Goal: Task Accomplishment & Management: Manage account settings

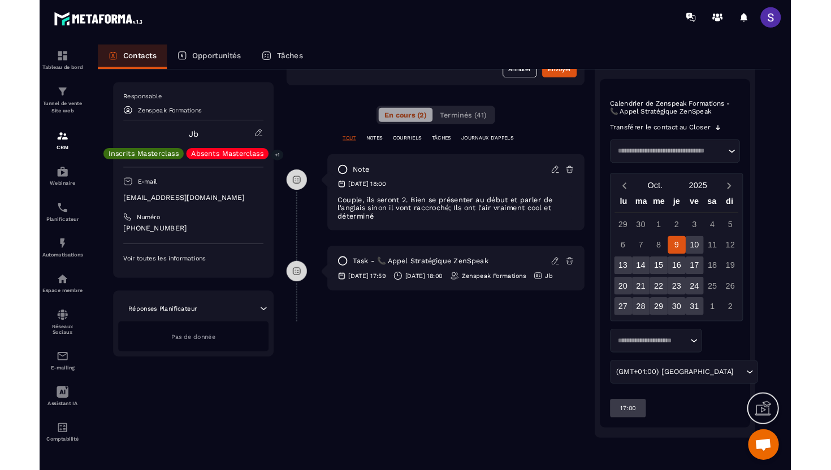
scroll to position [185, 0]
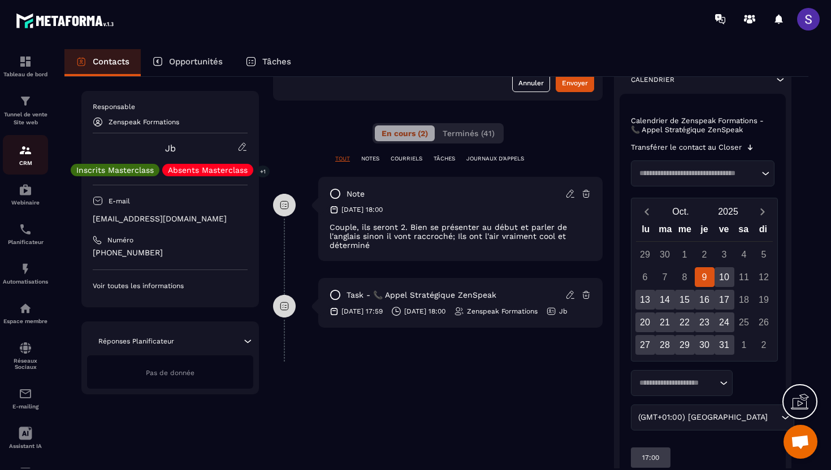
click at [25, 153] on img at bounding box center [26, 151] width 14 height 14
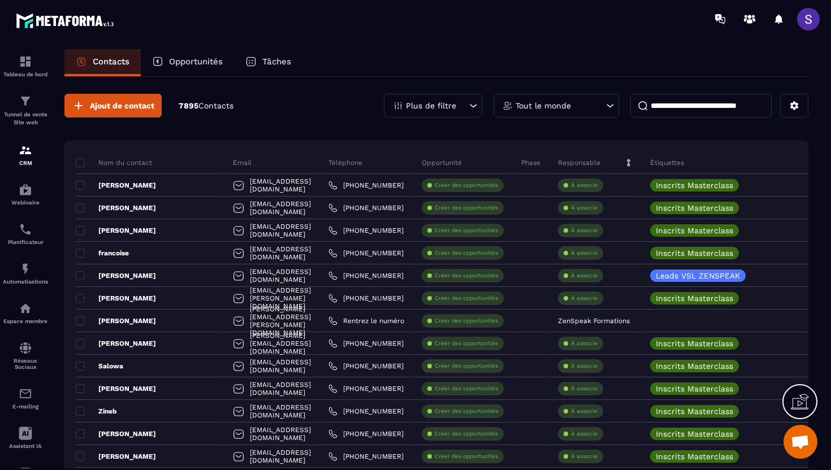
click at [542, 105] on p "Tout le monde" at bounding box center [542, 106] width 55 height 8
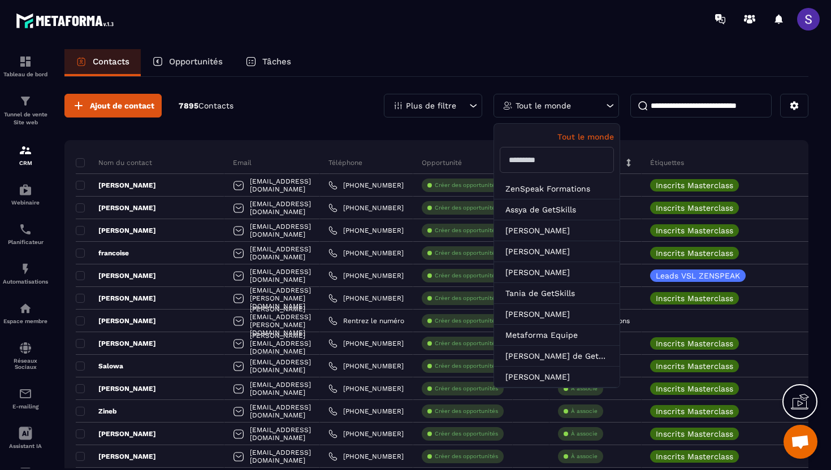
click at [316, 115] on div "Ajout de contact 7895 Contacts Plus de filtre Tout le monde Tout le monde ZenSp…" at bounding box center [436, 106] width 744 height 24
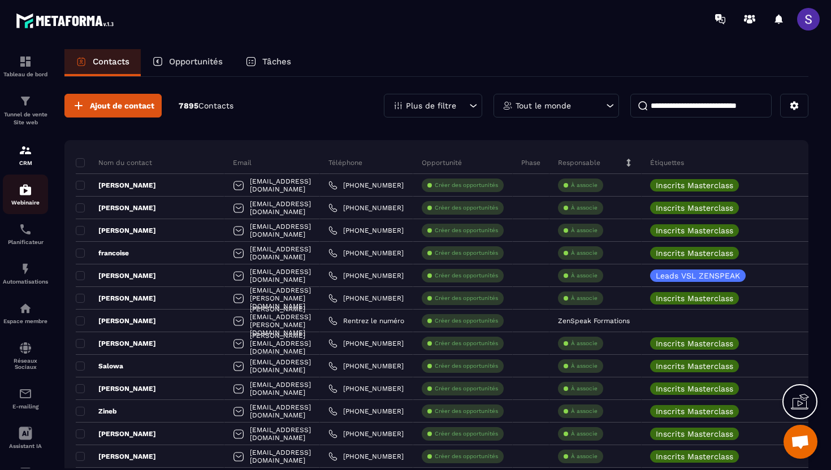
click at [23, 197] on img at bounding box center [26, 190] width 14 height 14
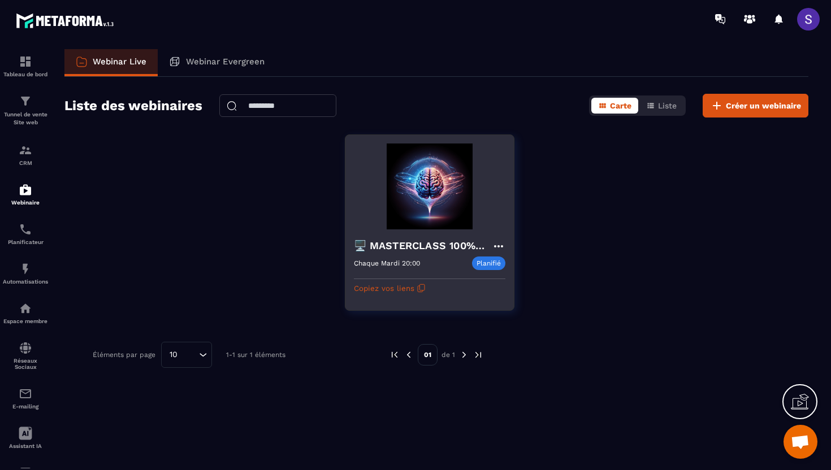
click at [404, 231] on div "🖥️ MASTERCLASS 100% GRATUITE Chaque Mardi 20:00 Planifié Chaque Mardi 20:00 Cop…" at bounding box center [429, 263] width 168 height 68
click at [403, 252] on h4 "🖥️ MASTERCLASS 100% GRATUITE" at bounding box center [423, 246] width 138 height 16
click at [372, 267] on div "Chaque Mardi 20:00 Planifié" at bounding box center [429, 264] width 151 height 14
click at [382, 247] on h4 "🖥️ MASTERCLASS 100% GRATUITE" at bounding box center [423, 246] width 138 height 16
click at [443, 225] on img at bounding box center [429, 187] width 151 height 86
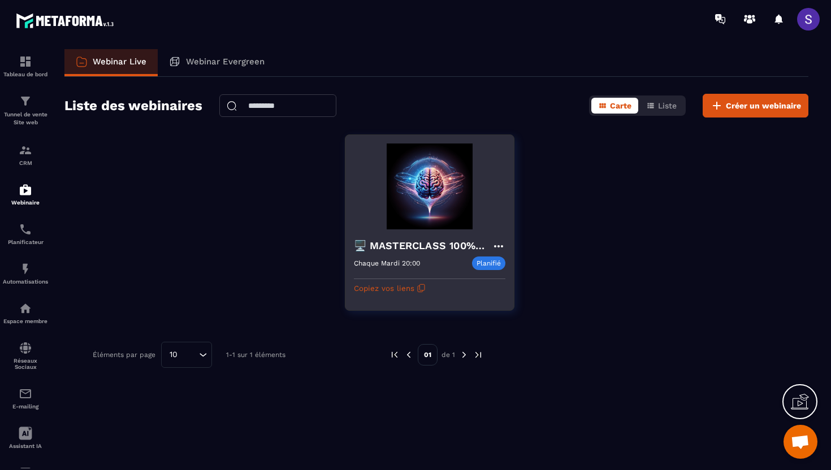
click at [443, 225] on img at bounding box center [429, 187] width 151 height 86
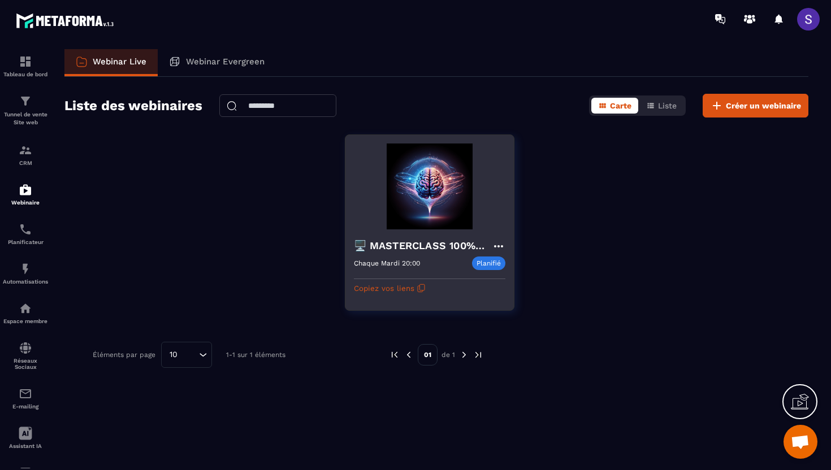
click at [500, 245] on icon at bounding box center [499, 247] width 14 height 14
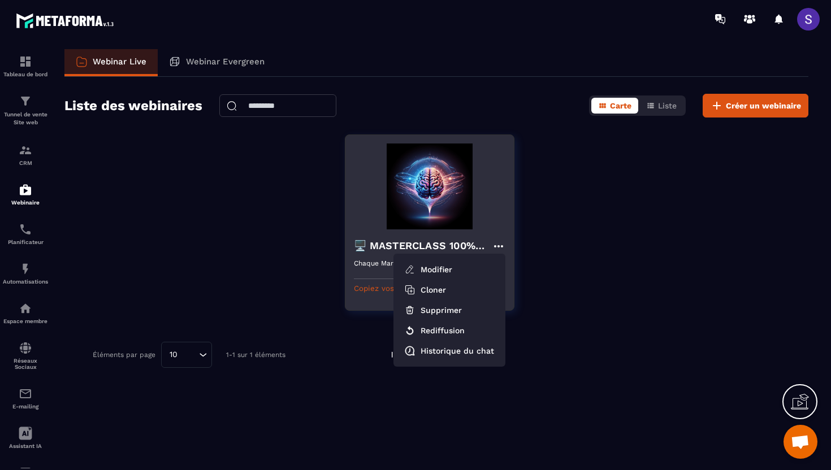
click at [455, 231] on div "🖥️ MASTERCLASS 100% GRATUITE Modifier Cloner Supprimer Rediffusion Historique d…" at bounding box center [429, 263] width 168 height 68
click at [396, 254] on ul "Modifier Cloner Supprimer Rediffusion Historique du chat" at bounding box center [449, 310] width 112 height 113
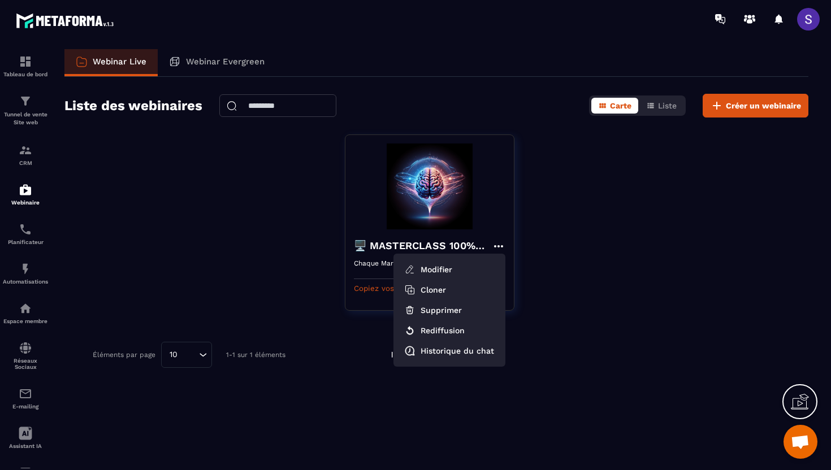
click at [240, 236] on div "🖥️ MASTERCLASS 100% GRATUITE Modifier Cloner Supprimer Rediffusion Historique d…" at bounding box center [436, 230] width 744 height 190
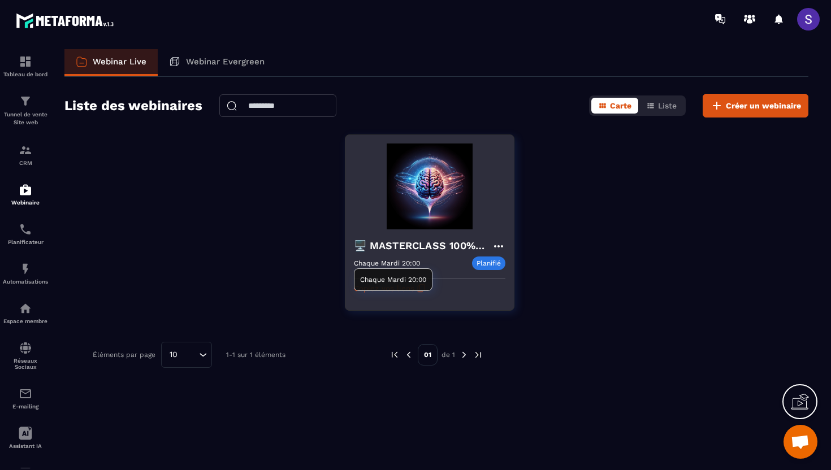
click at [396, 271] on div "Chaque Mardi 20:00" at bounding box center [393, 279] width 79 height 23
click at [470, 301] on div "🖥️ MASTERCLASS 100% GRATUITE Chaque Mardi 20:00 Planifié Chaque Mardi 20:00 Cop…" at bounding box center [430, 223] width 170 height 176
click at [359, 257] on div "Chaque Mardi 20:00 Planifié" at bounding box center [429, 264] width 151 height 14
click at [359, 176] on img at bounding box center [429, 187] width 151 height 86
click at [459, 183] on img at bounding box center [429, 187] width 151 height 86
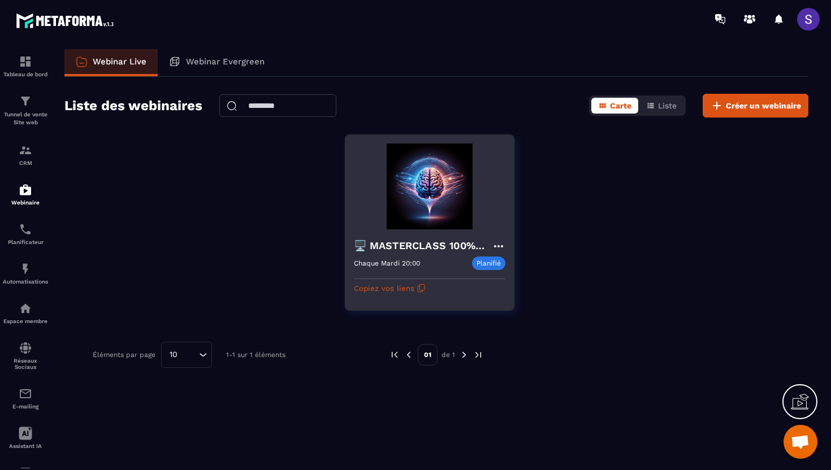
click at [401, 231] on div "🖥️ MASTERCLASS 100% GRATUITE Chaque Mardi 20:00 Planifié Chaque Mardi 20:00 Cop…" at bounding box center [429, 263] width 168 height 68
click at [402, 231] on div "🖥️ MASTERCLASS 100% GRATUITE Chaque Mardi 20:00 Planifié Chaque Mardi 20:00 Cop…" at bounding box center [429, 263] width 168 height 68
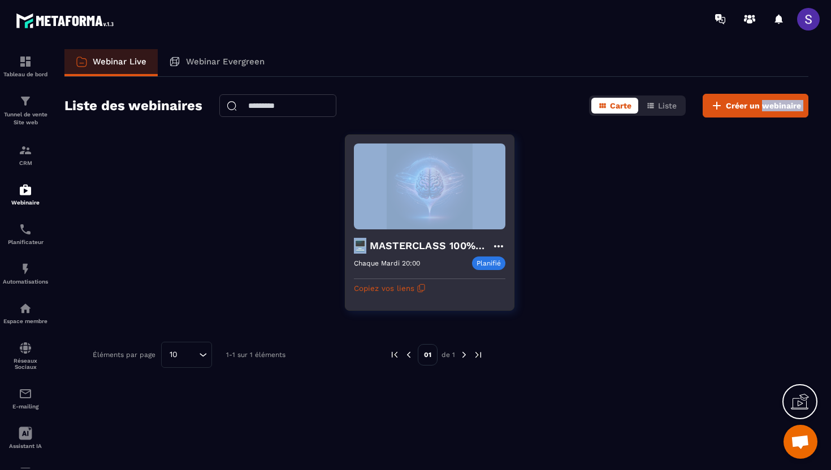
click at [402, 231] on div "🖥️ MASTERCLASS 100% GRATUITE Chaque Mardi 20:00 Planifié Chaque Mardi 20:00 Cop…" at bounding box center [429, 263] width 168 height 68
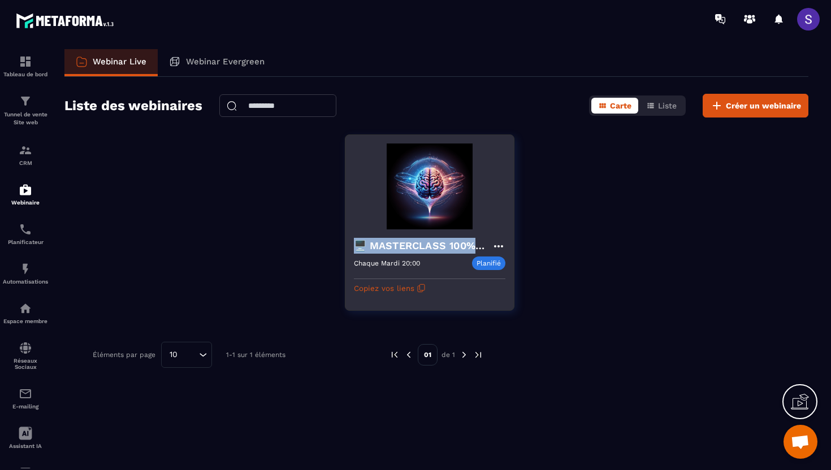
click at [402, 231] on div "🖥️ MASTERCLASS 100% GRATUITE Chaque Mardi 20:00 Planifié Chaque Mardi 20:00 Cop…" at bounding box center [429, 263] width 168 height 68
click at [436, 260] on div "Chaque Mardi 20:00 Planifié" at bounding box center [429, 264] width 151 height 14
click at [427, 263] on div "Chaque Mardi 20:00 Planifié" at bounding box center [429, 264] width 151 height 14
click at [352, 185] on div "🖥️ MASTERCLASS 100% GRATUITE Chaque Mardi 20:00 Planifié Chaque Mardi 20:00 Cop…" at bounding box center [430, 223] width 170 height 176
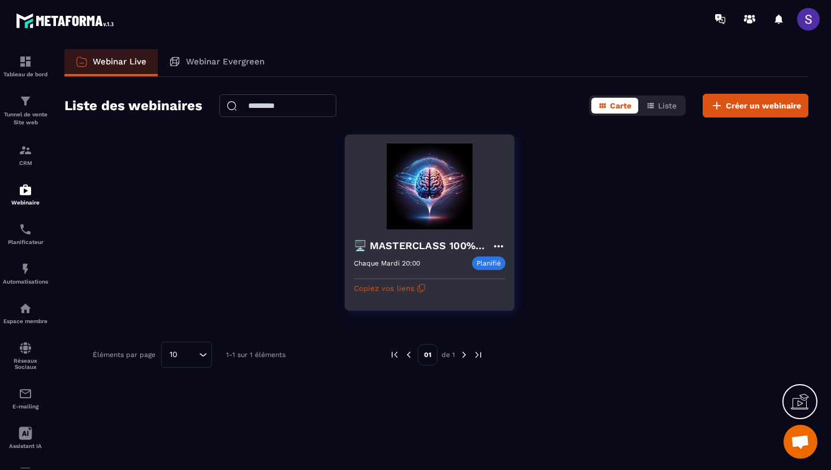
click at [440, 180] on img at bounding box center [429, 187] width 151 height 86
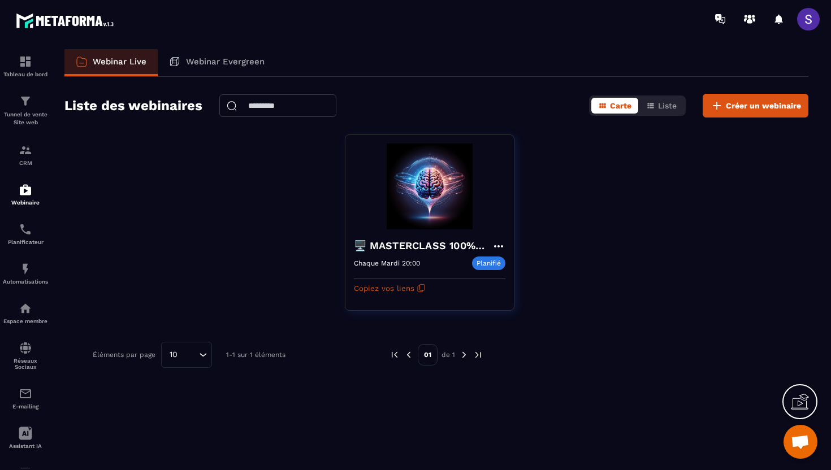
click at [540, 197] on div "🖥️ MASTERCLASS 100% GRATUITE Chaque Mardi 20:00 Planifié Chaque Mardi 20:00 Cop…" at bounding box center [436, 230] width 744 height 190
click at [518, 198] on div "🖥️ MASTERCLASS 100% GRATUITE Chaque Mardi 20:00 Planifié Chaque Mardi 20:00 Cop…" at bounding box center [436, 230] width 744 height 190
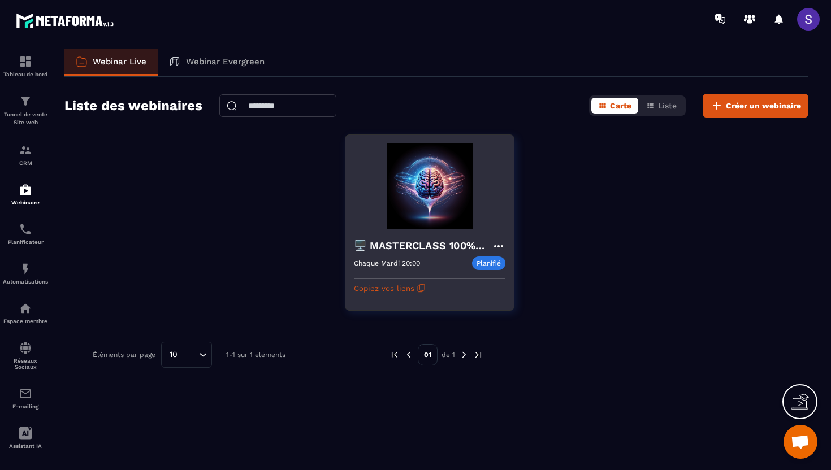
click at [448, 293] on div "🖥️ MASTERCLASS 100% GRATUITE Chaque Mardi 20:00 Planifié Chaque Mardi 20:00 Cop…" at bounding box center [429, 263] width 168 height 68
click at [353, 179] on div "🖥️ MASTERCLASS 100% GRATUITE Chaque Mardi 20:00 Planifié Chaque Mardi 20:00 Cop…" at bounding box center [430, 223] width 170 height 176
click at [432, 227] on img at bounding box center [429, 187] width 151 height 86
click at [350, 265] on div "🖥️ MASTERCLASS 100% GRATUITE Chaque Mardi 20:00 Planifié Chaque Mardi 20:00 Cop…" at bounding box center [429, 263] width 168 height 68
click at [453, 286] on div "🖥️ MASTERCLASS 100% GRATUITE Chaque Mardi 20:00 Planifié Chaque Mardi 20:00 Cop…" at bounding box center [429, 263] width 168 height 68
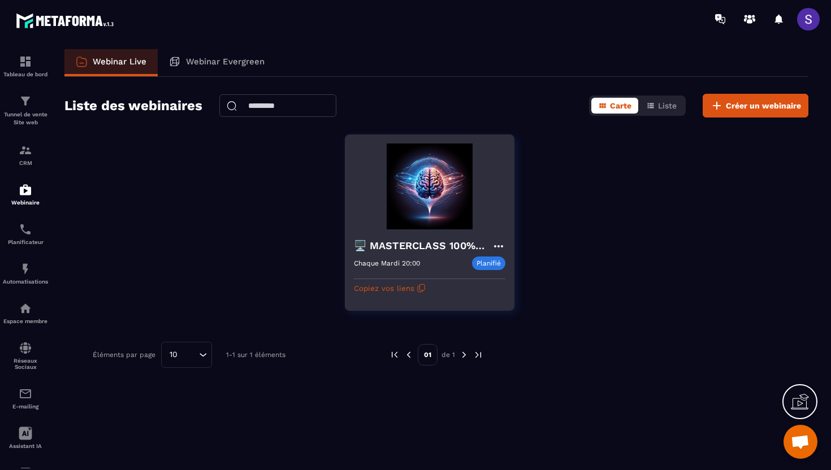
click at [495, 211] on img at bounding box center [429, 187] width 151 height 86
click at [393, 176] on img at bounding box center [429, 187] width 151 height 86
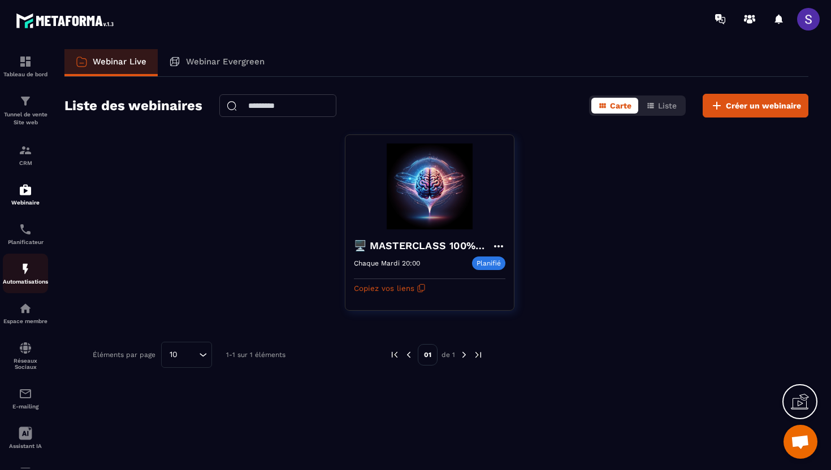
click at [24, 293] on link "Automatisations" at bounding box center [25, 274] width 45 height 40
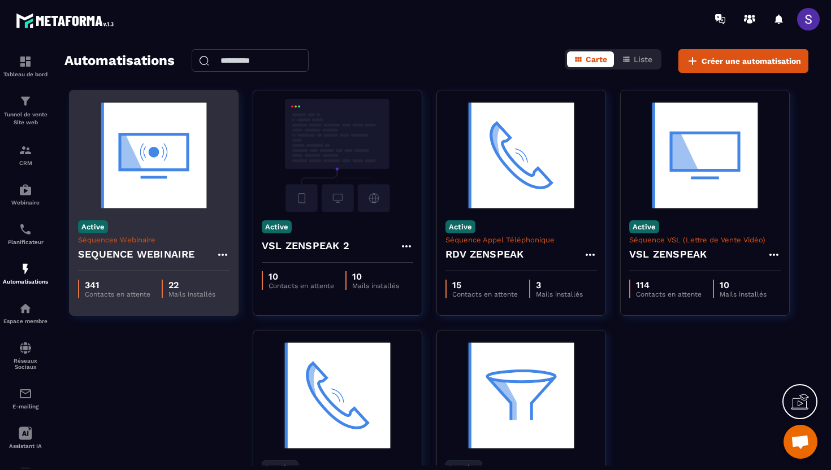
click at [150, 258] on h4 "SEQUENCE WEBINAIRE" at bounding box center [136, 254] width 117 height 16
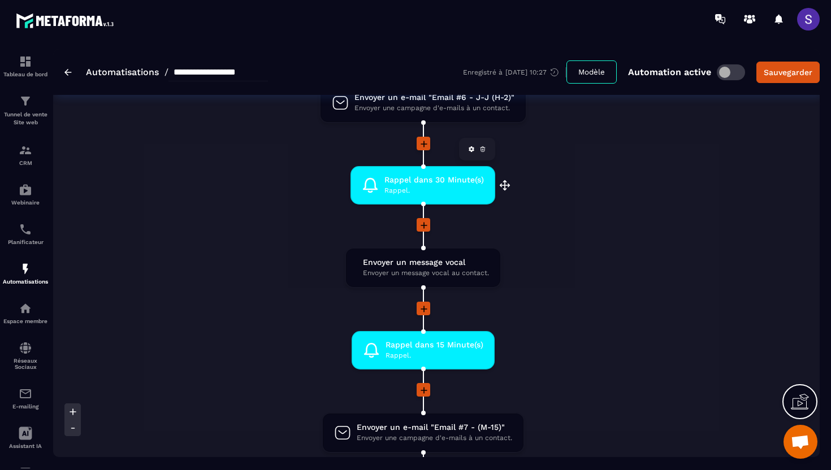
scroll to position [883, 0]
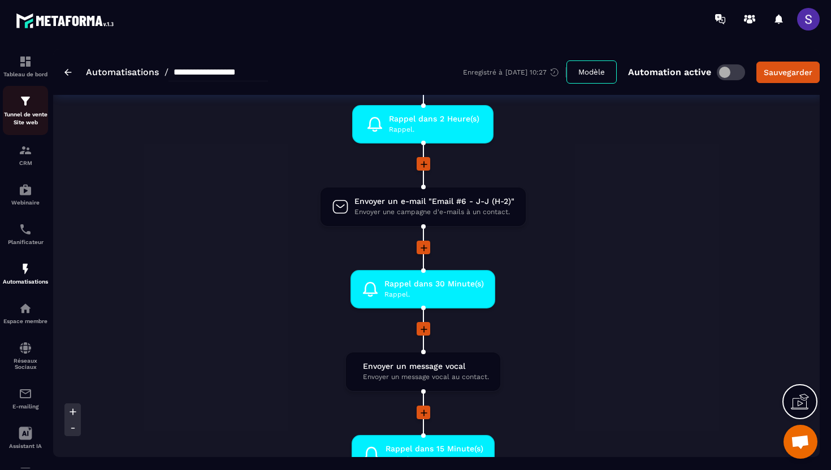
click at [27, 128] on link "Tunnel de vente Site web" at bounding box center [25, 110] width 45 height 49
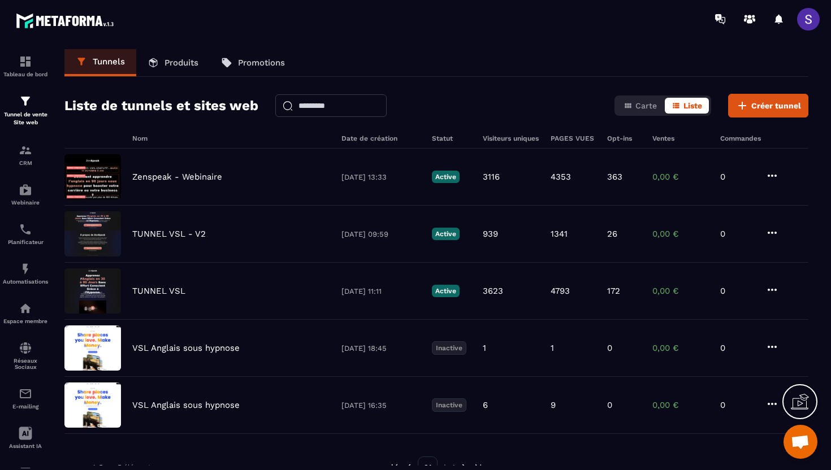
click at [172, 67] on p "Produits" at bounding box center [181, 63] width 34 height 10
click at [250, 56] on link "Promotions" at bounding box center [253, 62] width 86 height 27
click at [251, 62] on p "Promotions" at bounding box center [261, 63] width 47 height 10
click at [25, 167] on link "CRM" at bounding box center [25, 155] width 45 height 40
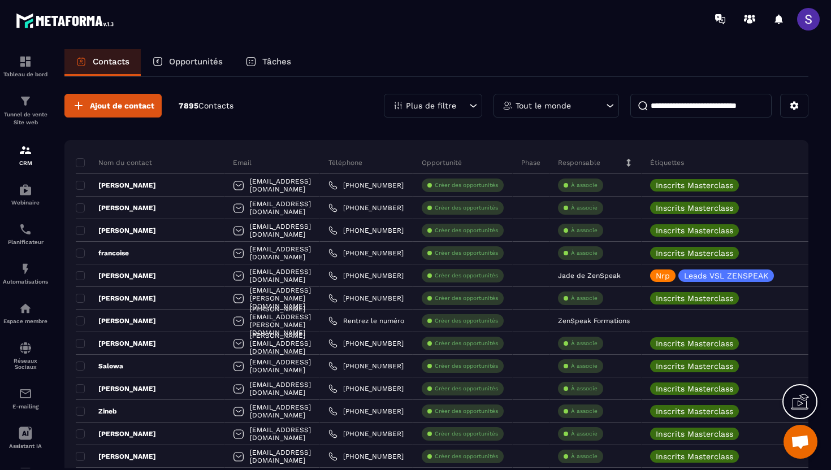
click at [185, 67] on div "Opportunités" at bounding box center [187, 62] width 93 height 27
click at [26, 188] on img at bounding box center [26, 190] width 14 height 14
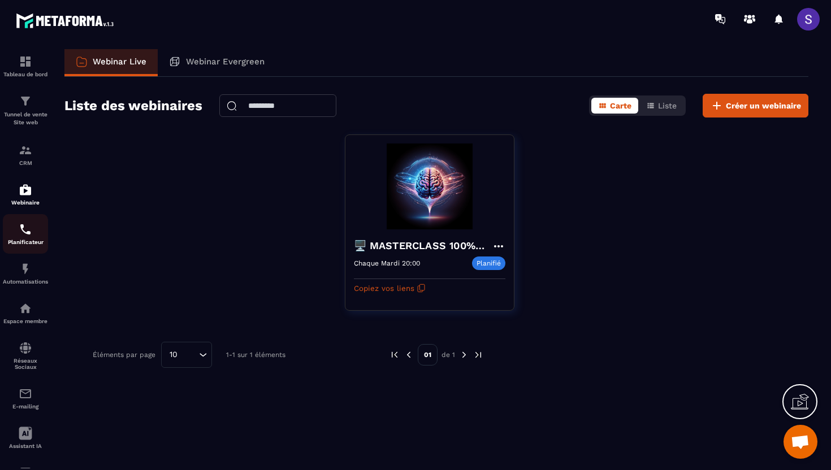
click at [24, 244] on p "Planificateur" at bounding box center [25, 242] width 45 height 6
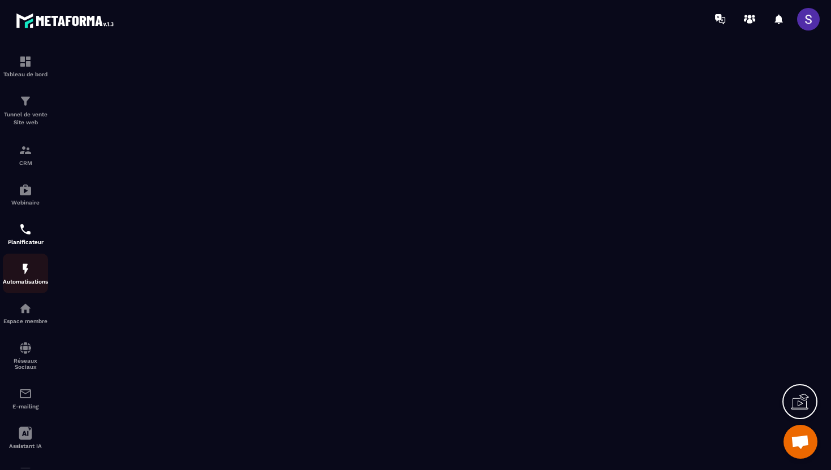
click at [33, 282] on p "Automatisations" at bounding box center [25, 282] width 45 height 6
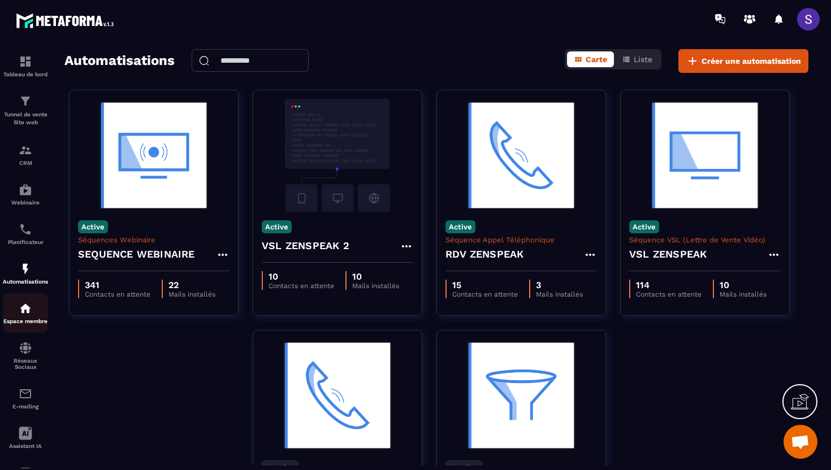
click at [21, 315] on img at bounding box center [26, 309] width 14 height 14
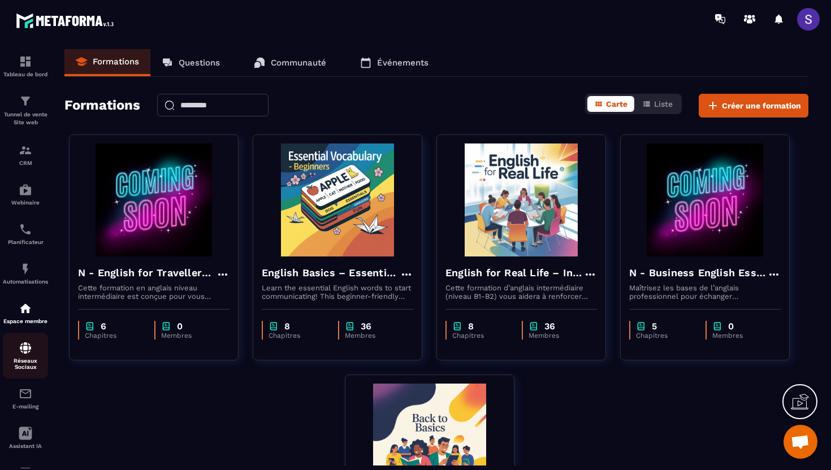
click at [33, 352] on div "Réseaux Sociaux" at bounding box center [25, 355] width 45 height 29
click at [22, 379] on img at bounding box center [26, 394] width 14 height 14
click at [28, 379] on div "Assistant IA" at bounding box center [25, 438] width 45 height 23
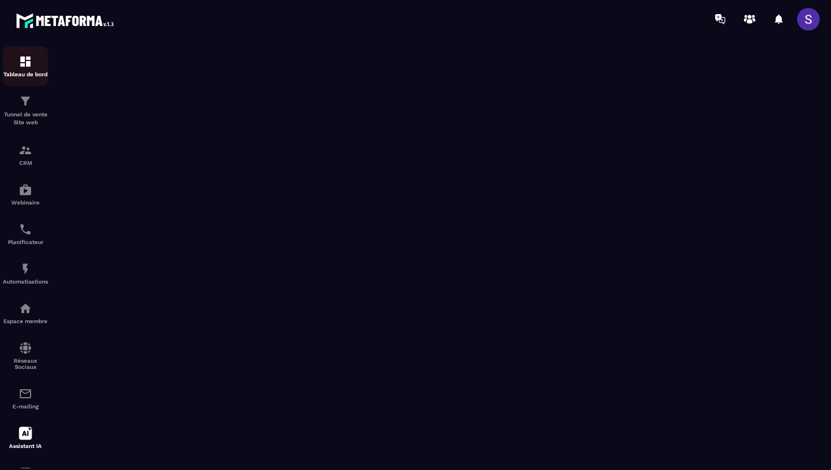
click at [33, 64] on div "Tableau de bord" at bounding box center [25, 66] width 45 height 23
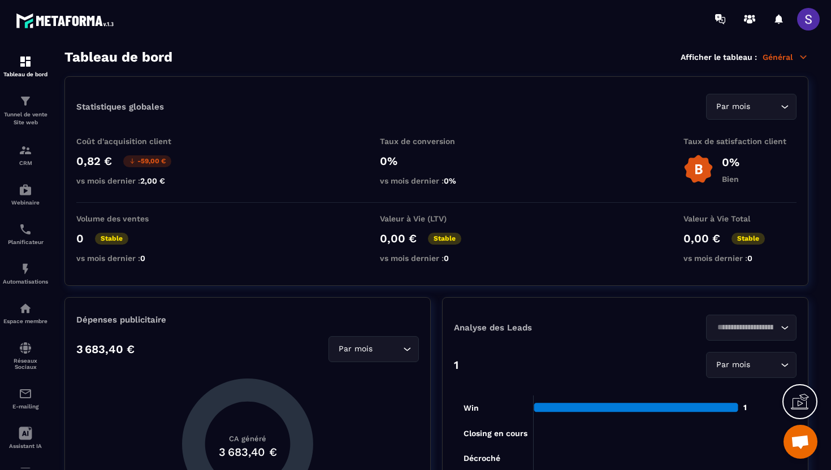
click at [678, 15] on span at bounding box center [808, 19] width 23 height 23
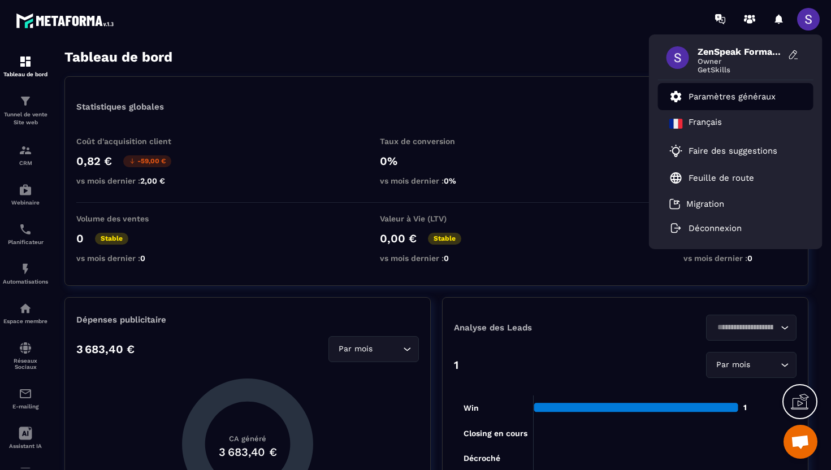
click at [678, 102] on link "Paramètres généraux" at bounding box center [722, 97] width 106 height 14
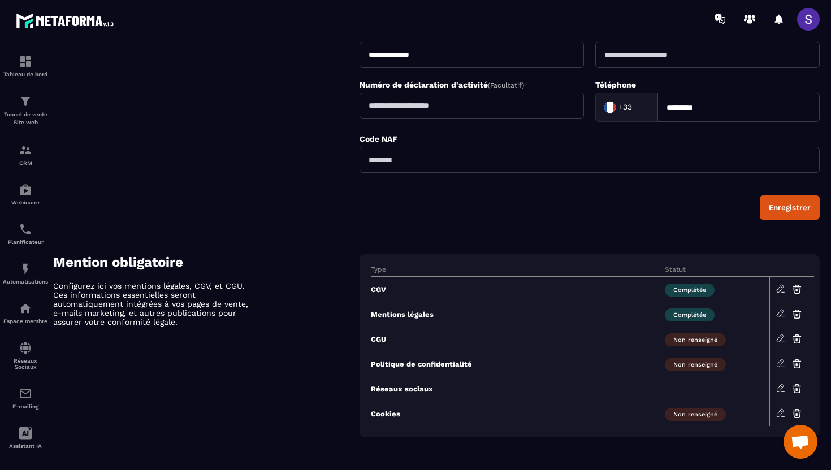
scroll to position [340, 0]
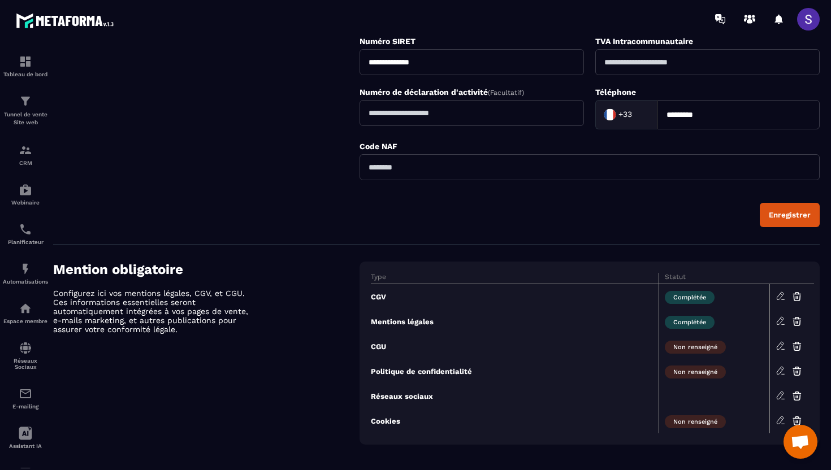
click at [678, 323] on icon at bounding box center [780, 321] width 10 height 10
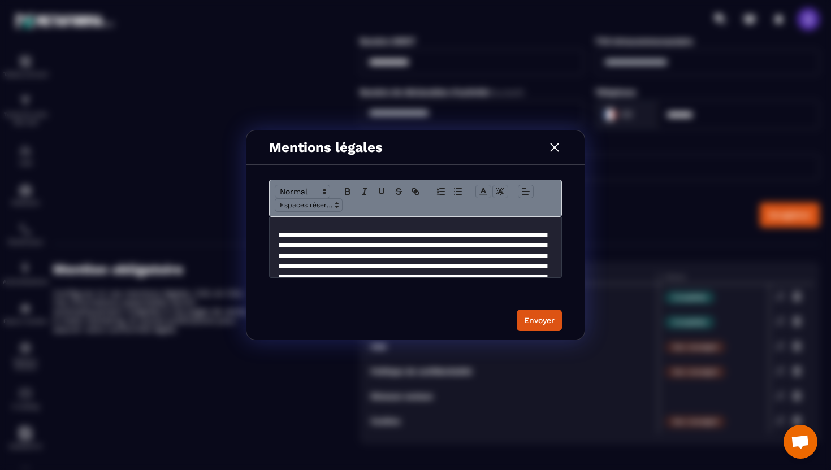
scroll to position [1387, 0]
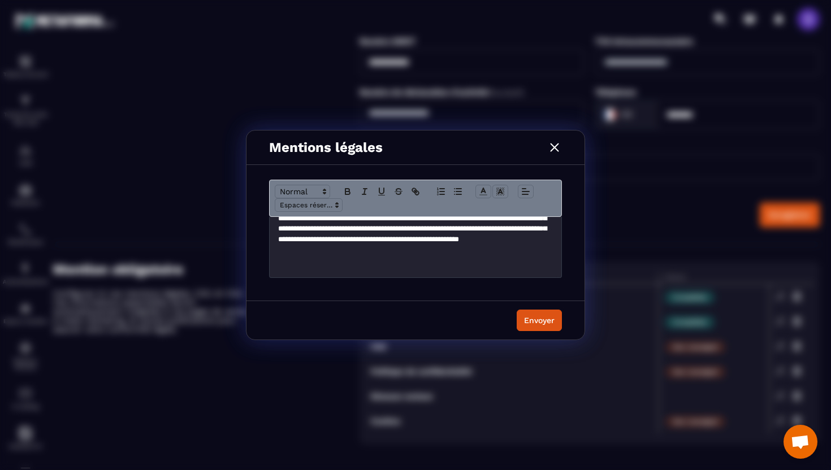
click at [557, 149] on img "Modal window" at bounding box center [554, 147] width 15 height 15
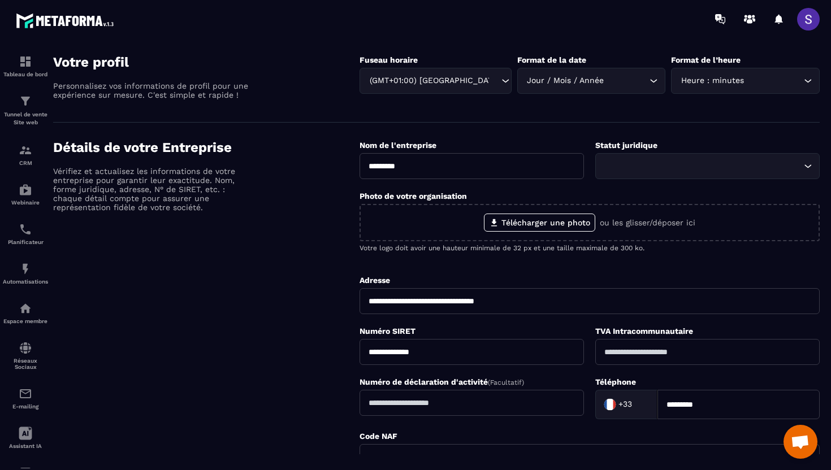
scroll to position [0, 0]
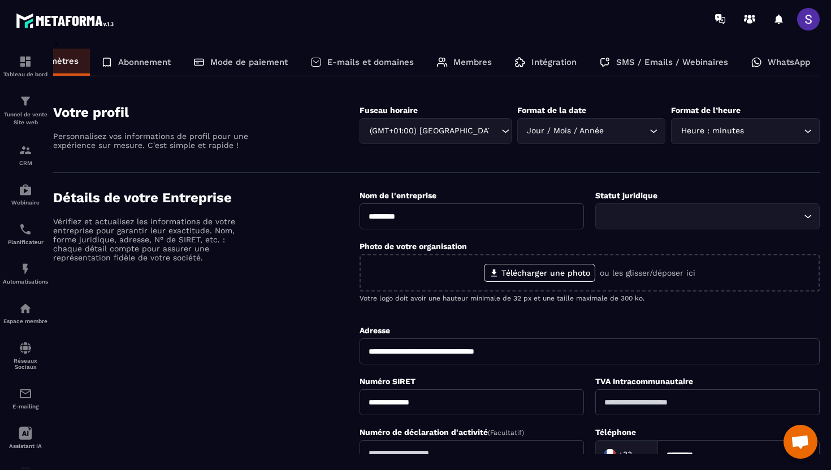
click at [678, 18] on span at bounding box center [808, 19] width 23 height 23
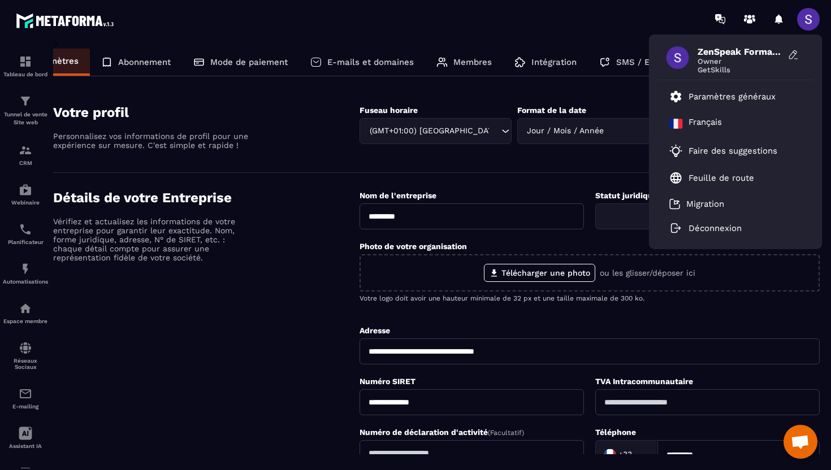
click at [678, 66] on span "GetSkills" at bounding box center [739, 70] width 85 height 8
click at [678, 55] on icon at bounding box center [793, 54] width 11 height 11
click at [678, 50] on icon at bounding box center [793, 54] width 11 height 11
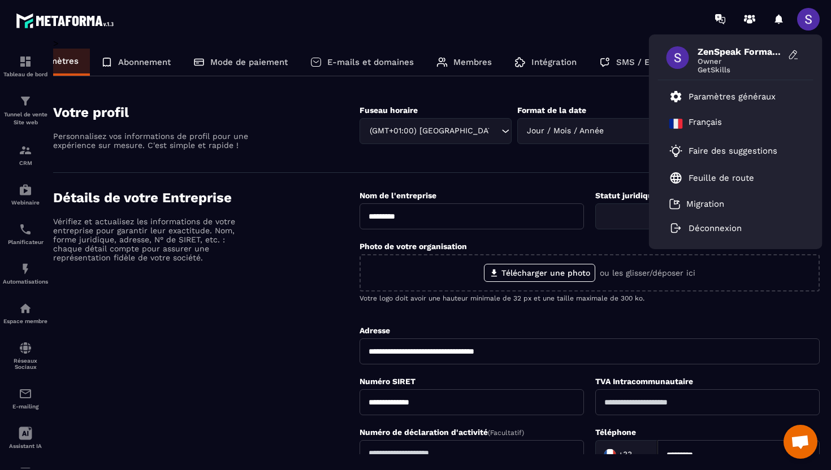
click at [678, 53] on span at bounding box center [677, 57] width 23 height 23
click at [678, 59] on icon at bounding box center [793, 54] width 11 height 11
click at [240, 212] on div "Détails de votre Entreprise Vérifiez et actualisez les informations de votre en…" at bounding box center [206, 379] width 306 height 378
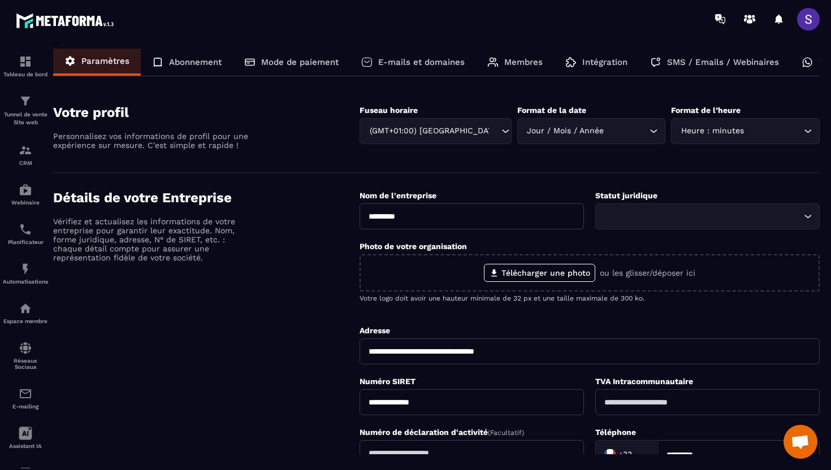
scroll to position [0, 51]
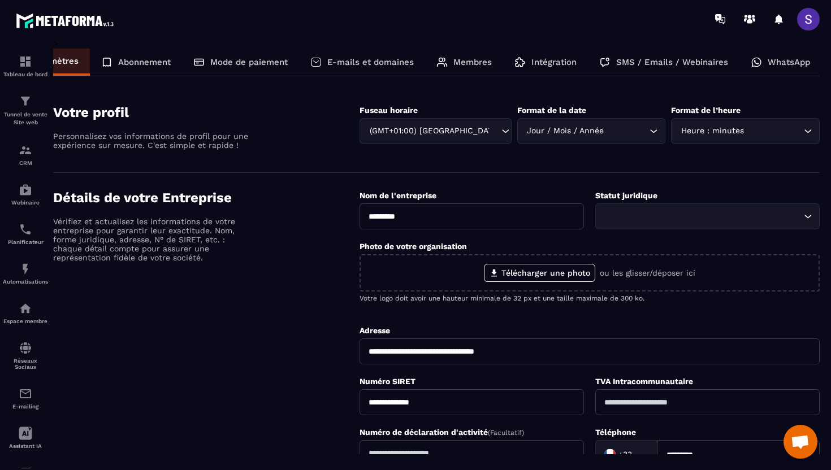
click at [678, 20] on span at bounding box center [808, 19] width 23 height 23
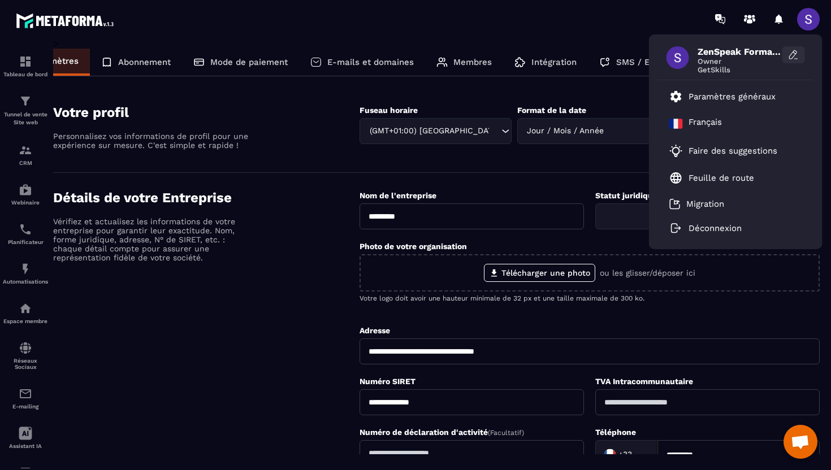
click at [678, 55] on icon at bounding box center [793, 54] width 11 height 11
click at [678, 94] on p "Paramètres généraux" at bounding box center [731, 97] width 87 height 10
click at [678, 188] on li "Feuille de route" at bounding box center [735, 177] width 155 height 27
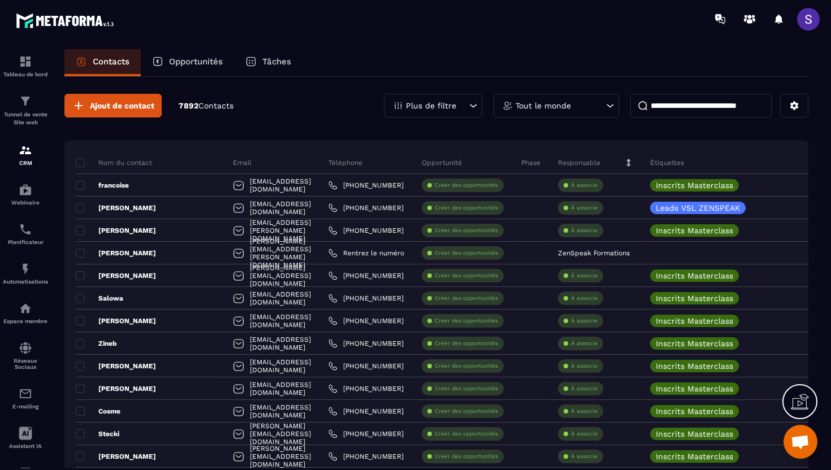
click at [816, 24] on span at bounding box center [808, 19] width 23 height 23
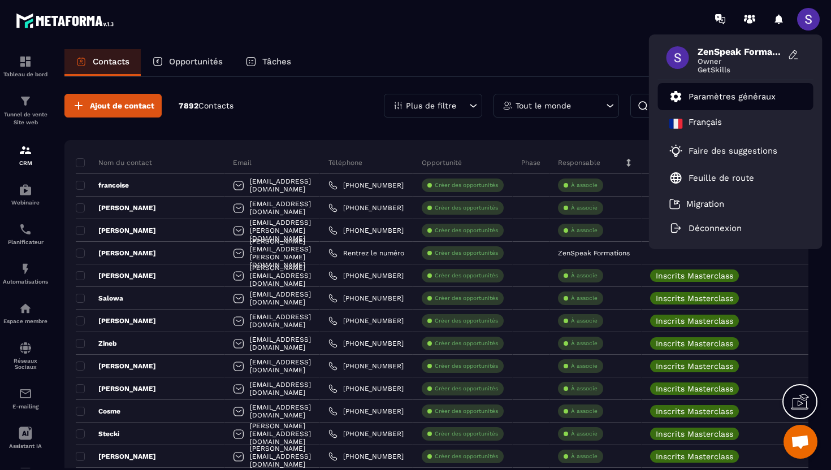
click at [710, 99] on p "Paramètres généraux" at bounding box center [731, 97] width 87 height 10
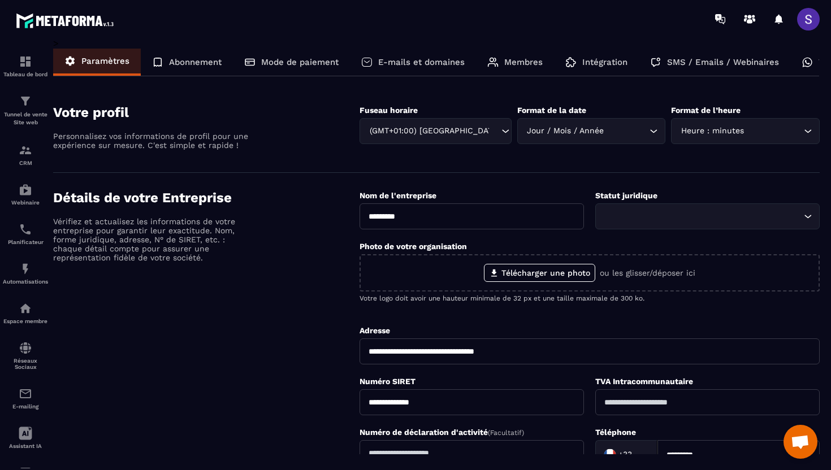
click at [170, 61] on p "Abonnement" at bounding box center [195, 62] width 53 height 10
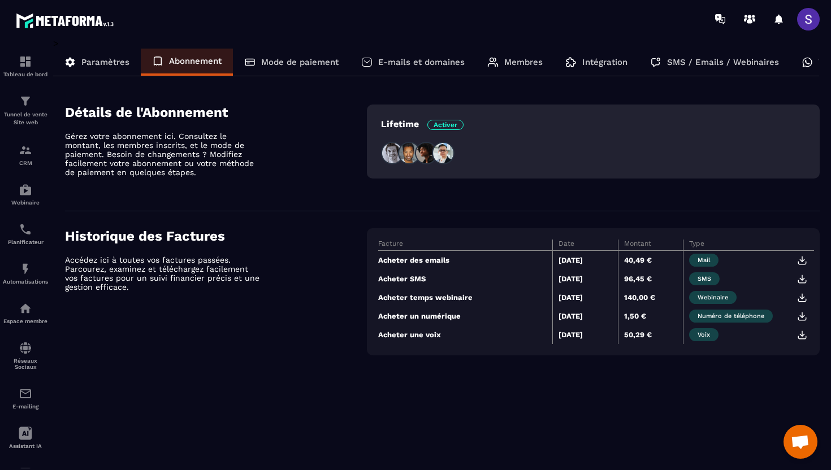
click at [523, 68] on div "Membres" at bounding box center [515, 62] width 78 height 27
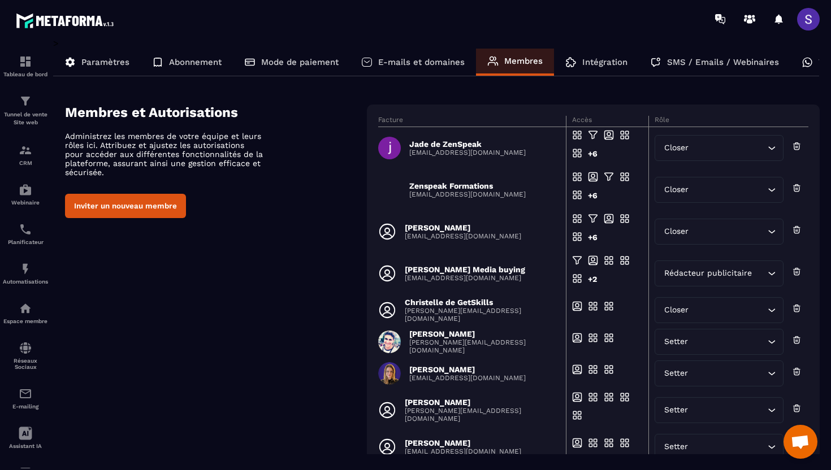
click at [587, 60] on p "Intégration" at bounding box center [604, 62] width 45 height 10
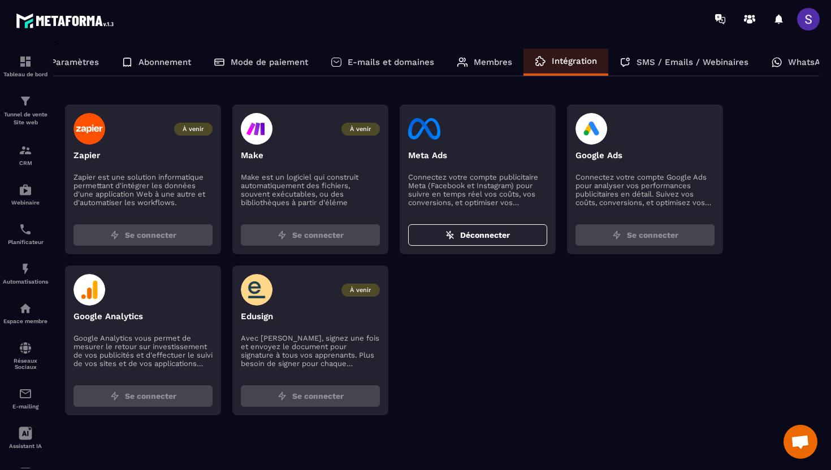
scroll to position [0, 51]
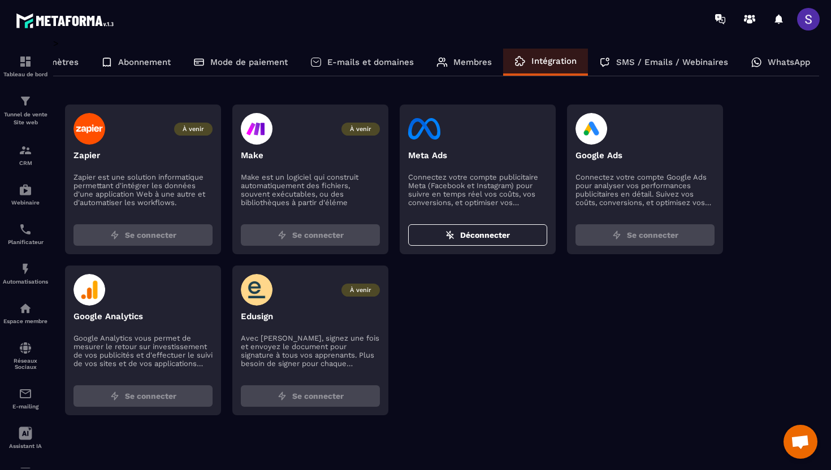
click at [688, 62] on p "SMS / Emails / Webinaires" at bounding box center [672, 62] width 112 height 10
